Goal: Information Seeking & Learning: Learn about a topic

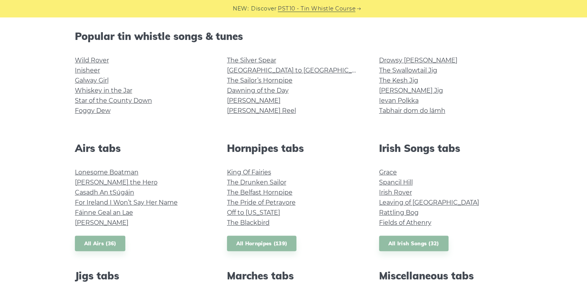
scroll to position [180, 0]
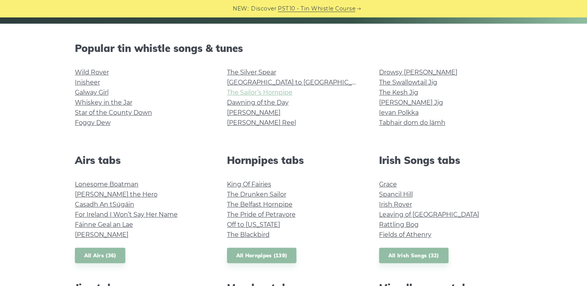
click at [248, 93] on link "The Sailor’s Hornpipe" at bounding box center [260, 92] width 66 height 7
click at [262, 83] on link "[GEOGRAPHIC_DATA] to [GEOGRAPHIC_DATA]" at bounding box center [298, 82] width 143 height 7
click at [87, 71] on link "Wild Rover" at bounding box center [92, 72] width 34 height 7
click at [98, 104] on link "Whiskey in the Jar" at bounding box center [103, 102] width 57 height 7
click at [101, 113] on link "Star of the County Down" at bounding box center [113, 112] width 77 height 7
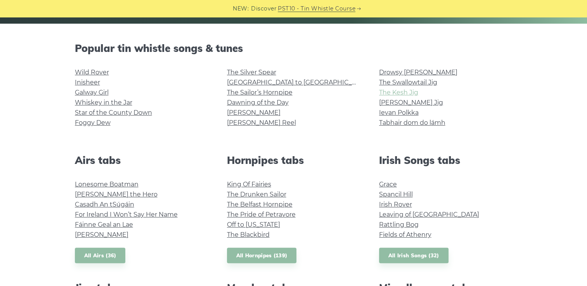
click at [395, 89] on link "The Kesh Jig" at bounding box center [398, 92] width 39 height 7
click at [399, 105] on link "[PERSON_NAME] Jig" at bounding box center [411, 102] width 64 height 7
click at [402, 83] on link "The Swallowtail Jig" at bounding box center [408, 82] width 58 height 7
click at [281, 91] on link "The Sailor’s Hornpipe" at bounding box center [260, 92] width 66 height 7
click at [258, 224] on link "Off to California" at bounding box center [253, 224] width 53 height 7
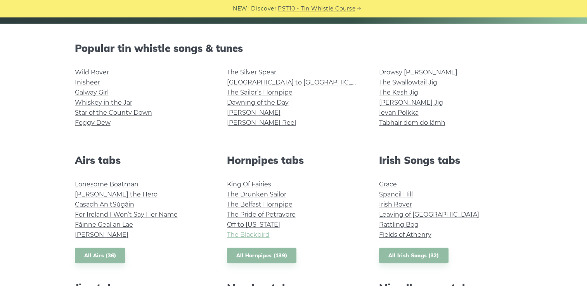
click at [248, 235] on link "The Blackbird" at bounding box center [248, 234] width 43 height 7
click at [394, 224] on link "Rattling Bog" at bounding box center [399, 224] width 40 height 7
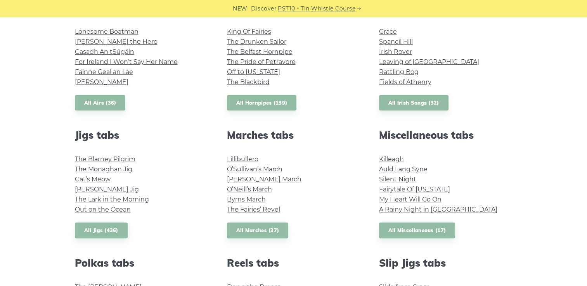
scroll to position [303, 0]
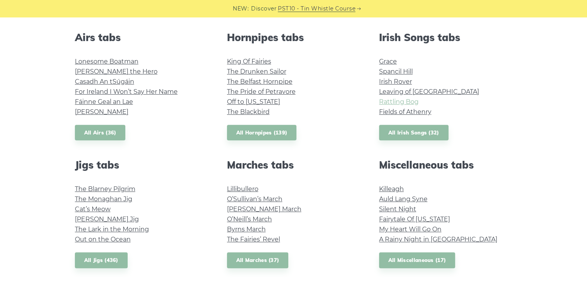
click at [397, 101] on link "Rattling Bog" at bounding box center [399, 101] width 40 height 7
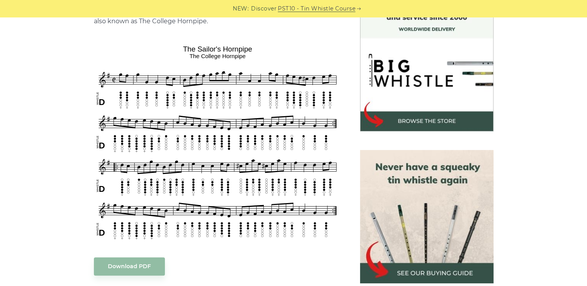
scroll to position [259, 0]
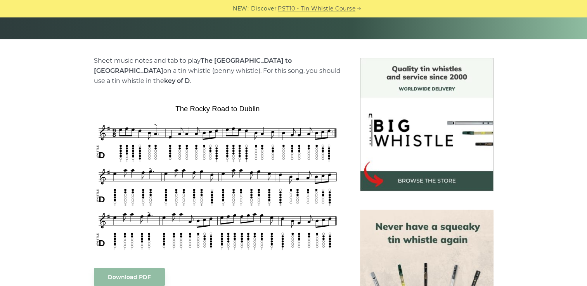
scroll to position [196, 0]
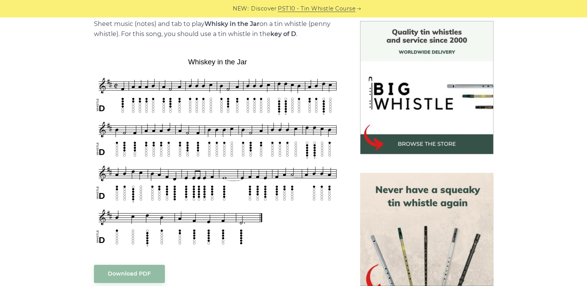
scroll to position [205, 0]
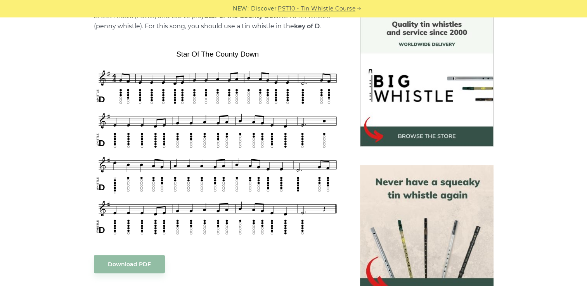
scroll to position [213, 0]
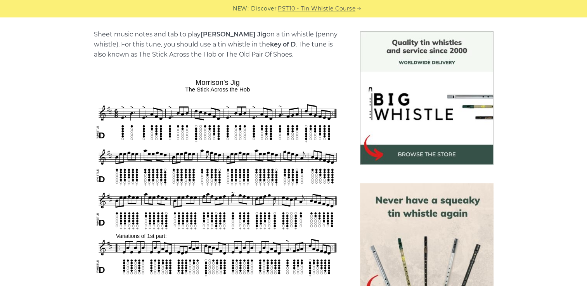
scroll to position [193, 0]
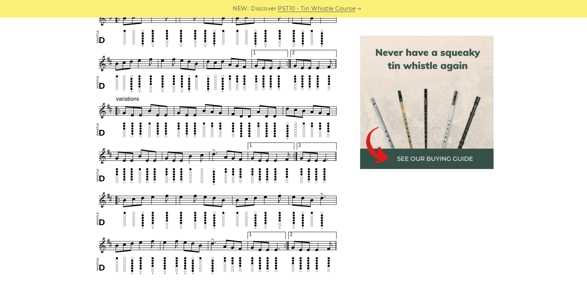
scroll to position [391, 0]
